Goal: Transaction & Acquisition: Subscribe to service/newsletter

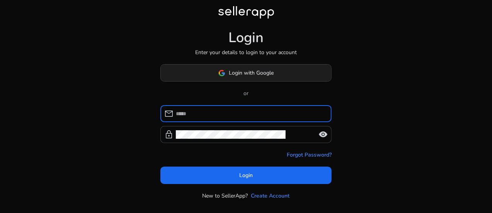
click at [253, 71] on span "Login with Google" at bounding box center [251, 73] width 45 height 8
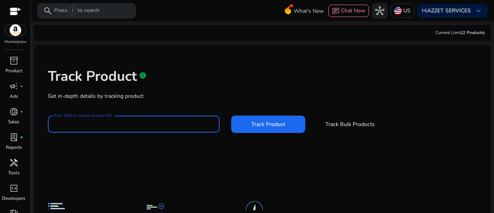
click at [107, 125] on input "Enter ASIN or Amazon product URL" at bounding box center [134, 124] width 160 height 8
paste input "**********"
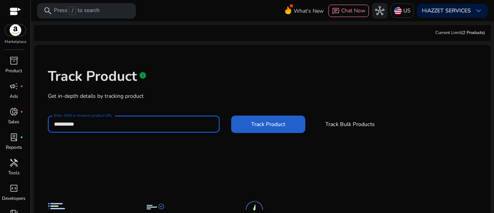
type input "**********"
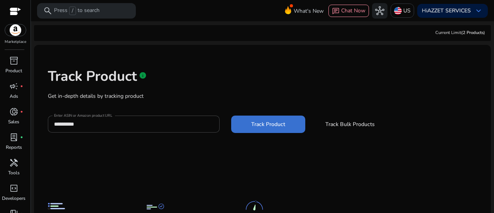
click at [262, 124] on span "Track Product" at bounding box center [268, 124] width 34 height 8
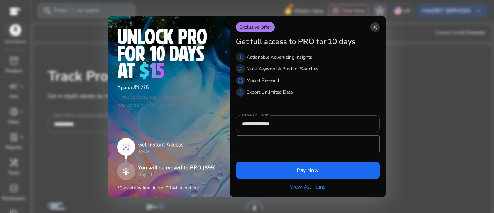
click at [377, 28] on span "close" at bounding box center [375, 27] width 6 height 6
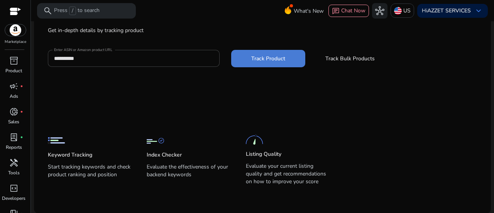
click at [265, 57] on span "Track Product" at bounding box center [268, 58] width 34 height 8
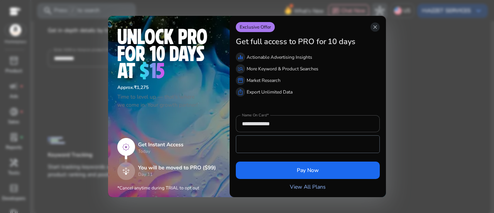
click at [309, 185] on link "View All Plans" at bounding box center [308, 187] width 36 height 8
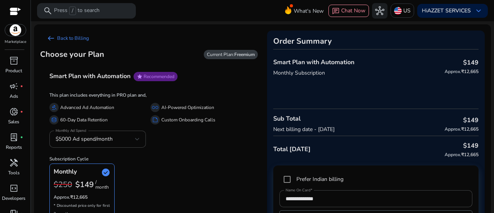
scroll to position [59, 0]
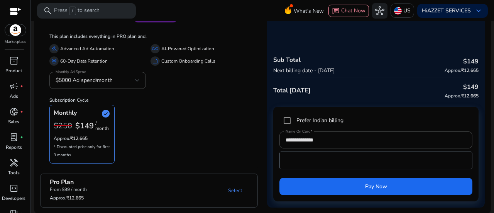
click at [106, 112] on span "check_circle" at bounding box center [105, 113] width 9 height 9
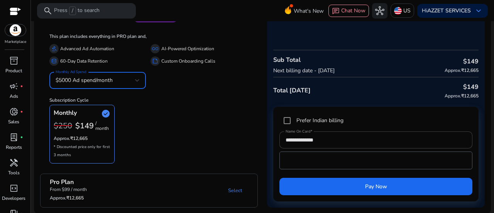
click at [136, 78] on div at bounding box center [137, 80] width 5 height 9
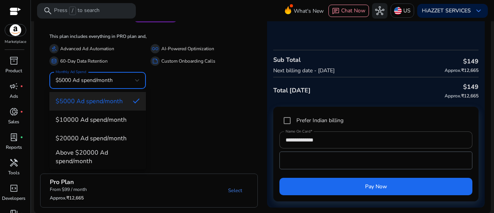
click at [255, 117] on div at bounding box center [247, 106] width 494 height 213
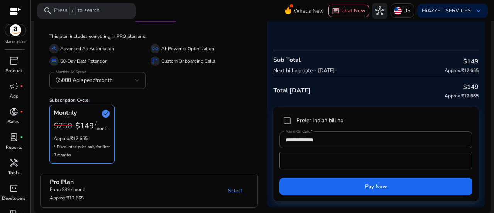
scroll to position [0, 0]
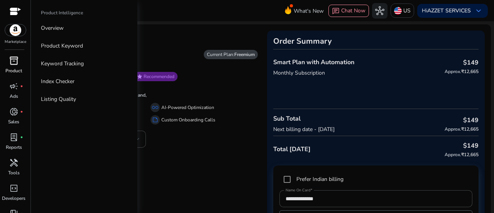
click at [15, 60] on span "inventory_2" at bounding box center [13, 60] width 9 height 9
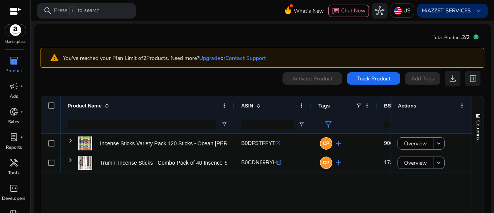
click at [474, 9] on span "keyboard_arrow_down" at bounding box center [478, 10] width 9 height 9
